Goal: Task Accomplishment & Management: Manage account settings

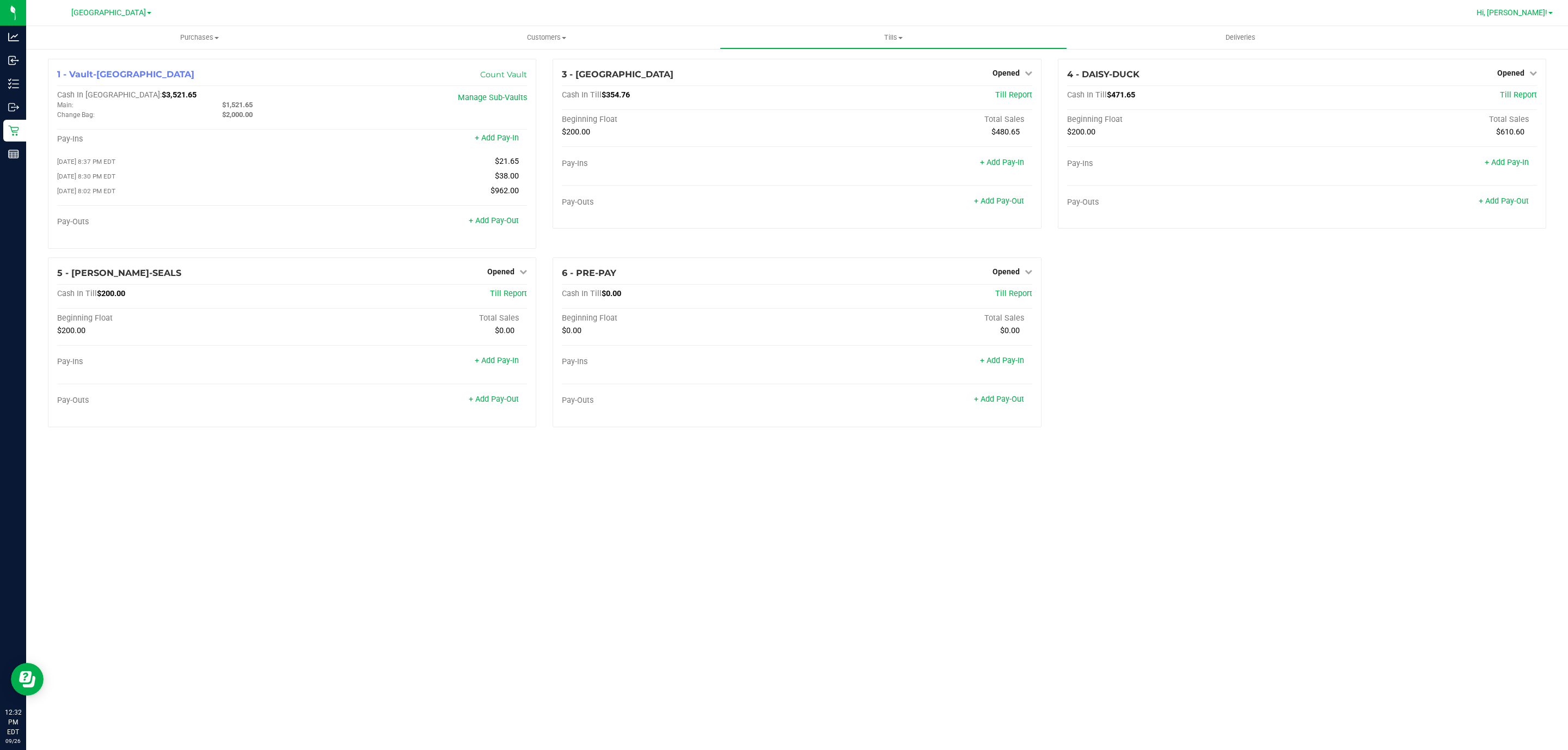
click at [1529, 7] on link "Hi, [PERSON_NAME]!" at bounding box center [1514, 12] width 85 height 11
click at [1498, 95] on span "Sign Out" at bounding box center [1511, 96] width 32 height 11
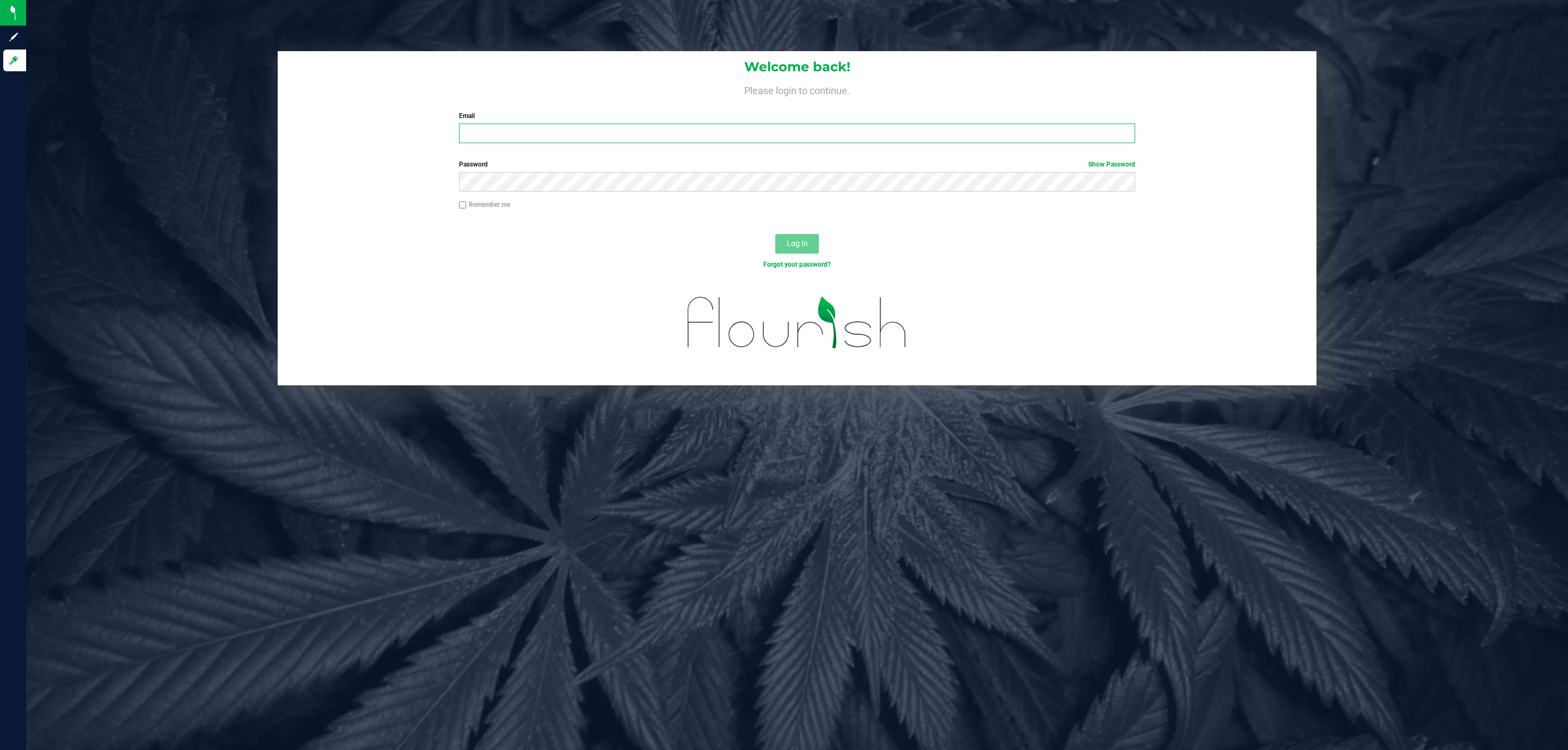
click at [539, 126] on input "Email" at bounding box center [797, 133] width 676 height 20
type input "mdaugherty@liveparallel.com"
click at [775, 234] on button "Log In" at bounding box center [797, 244] width 43 height 20
